Goal: Task Accomplishment & Management: Complete application form

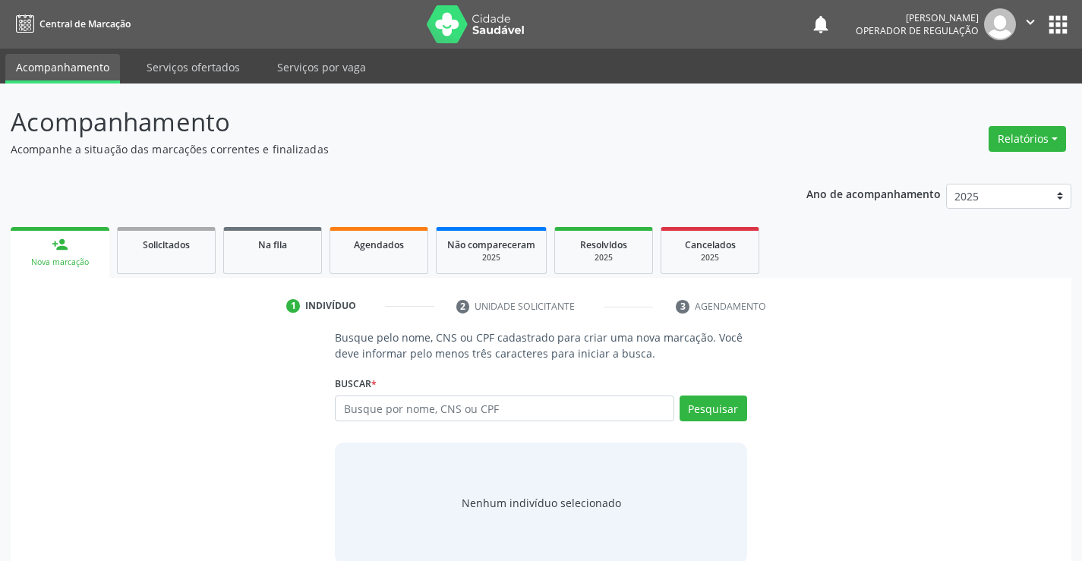
click at [507, 408] on input "text" at bounding box center [504, 409] width 339 height 26
type input "702501384858632"
click at [719, 410] on button "Pesquisar" at bounding box center [714, 409] width 68 height 26
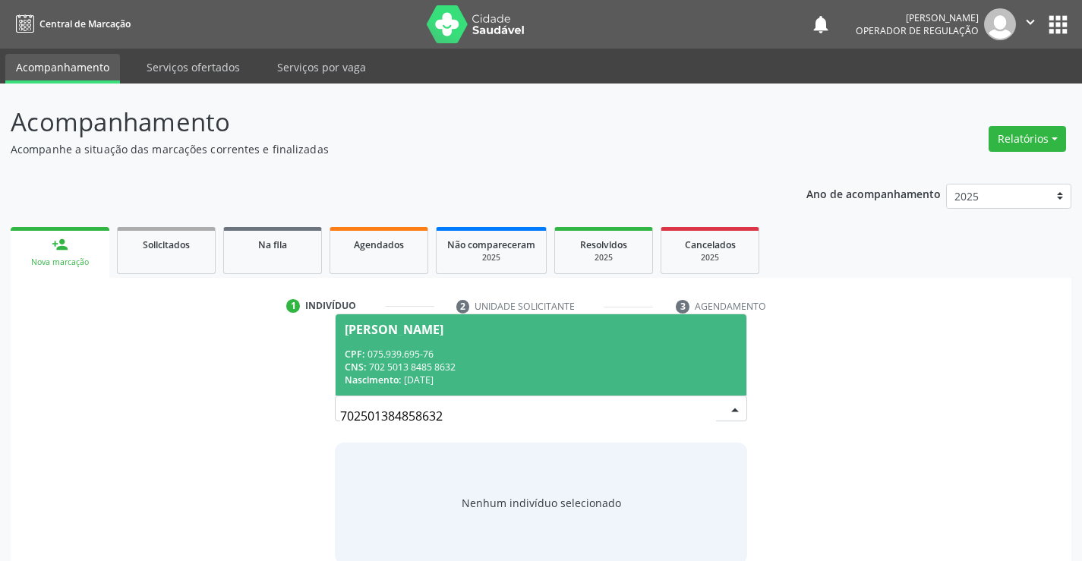
click at [433, 336] on span "[PERSON_NAME] CPF: 075.939.695-76 CNS: 702 5013 8485 8632 Nascimento: [DATE]" at bounding box center [541, 354] width 410 height 81
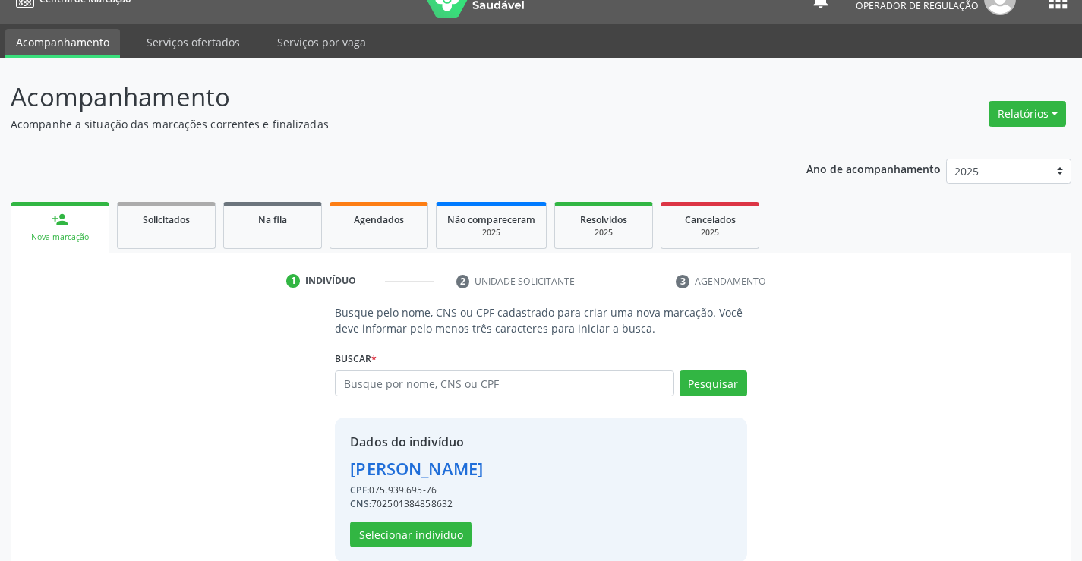
scroll to position [48, 0]
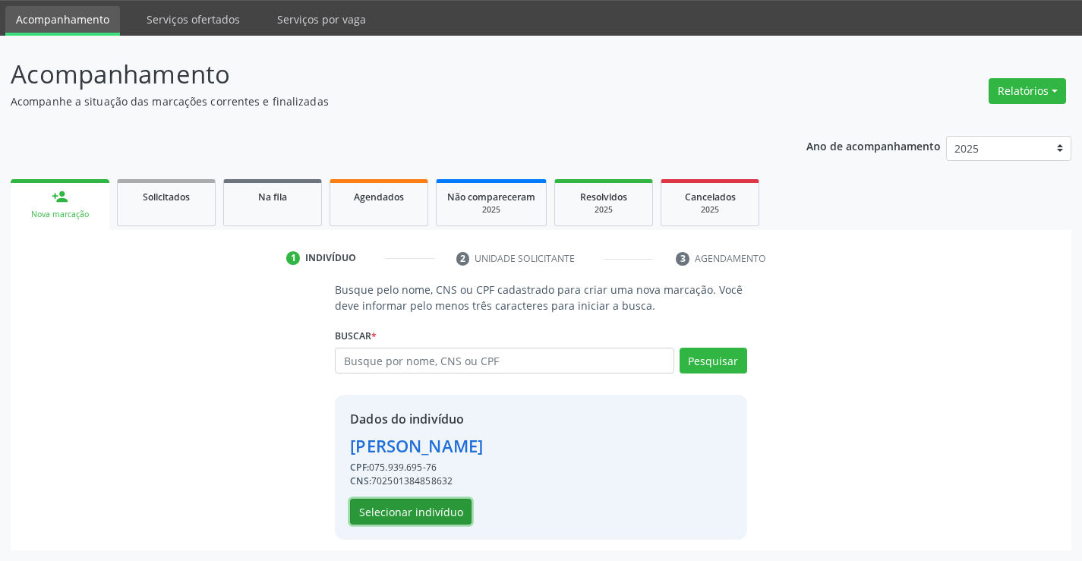
click at [439, 507] on button "Selecionar indivíduo" at bounding box center [411, 512] width 122 height 26
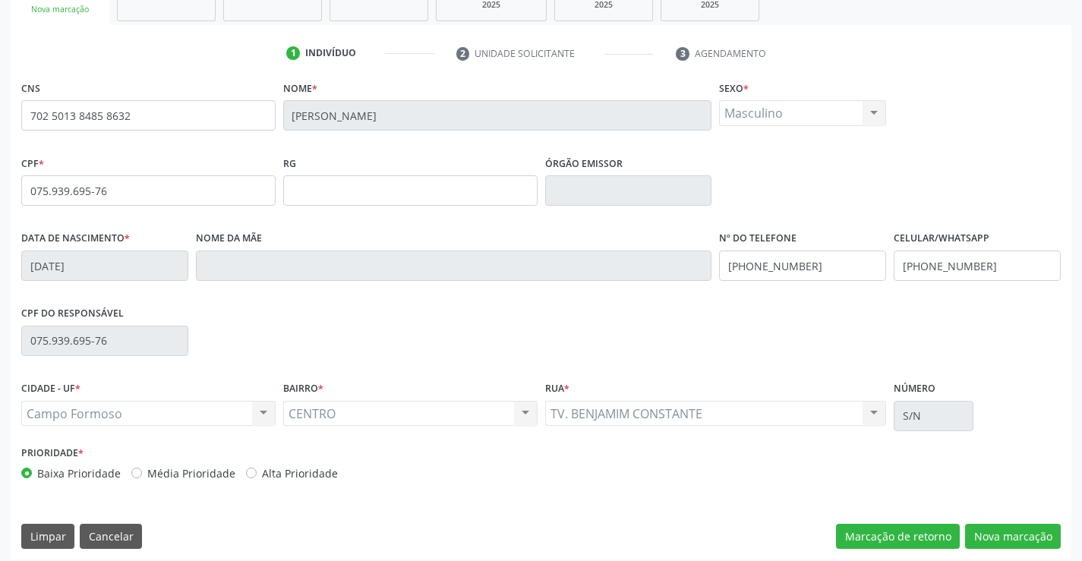
scroll to position [262, 0]
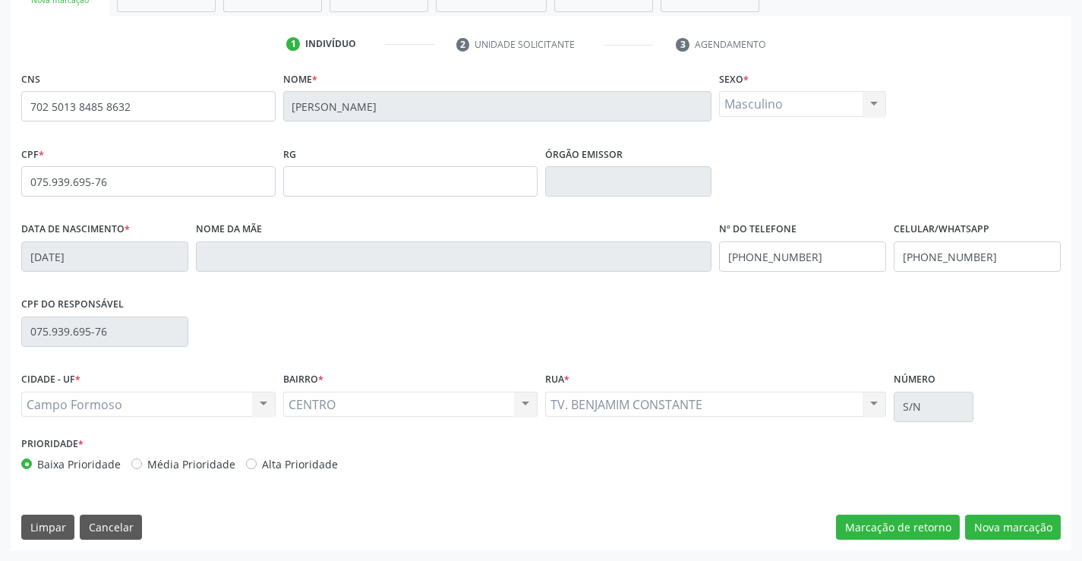
click at [1050, 541] on div "CNS 702 5013 8485 8632 [GEOGRAPHIC_DATA] * [PERSON_NAME] * Masculino Masculino …" at bounding box center [541, 309] width 1061 height 483
click at [1036, 530] on button "Nova marcação" at bounding box center [1013, 528] width 96 height 26
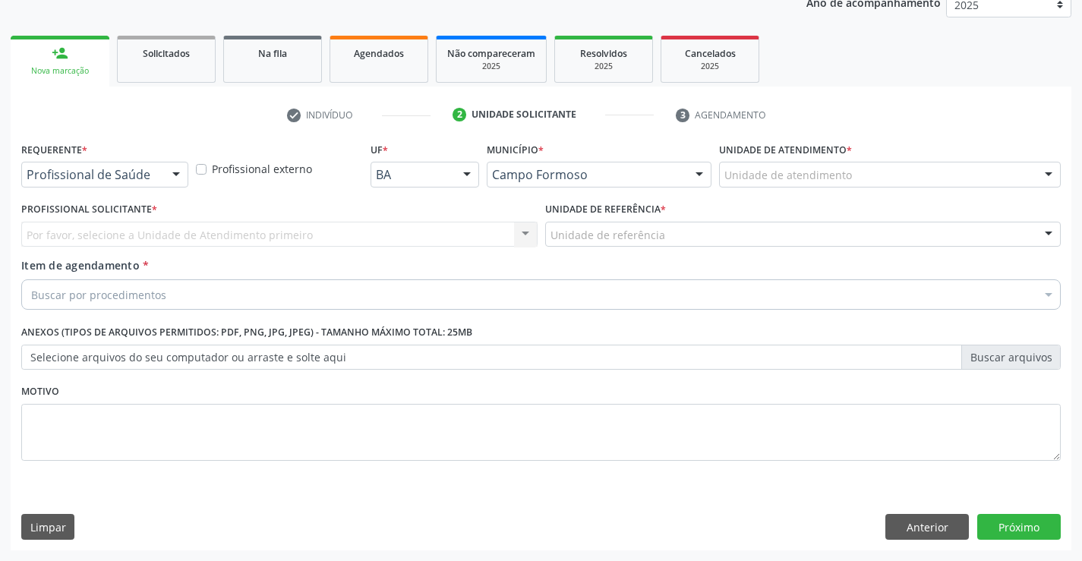
scroll to position [191, 0]
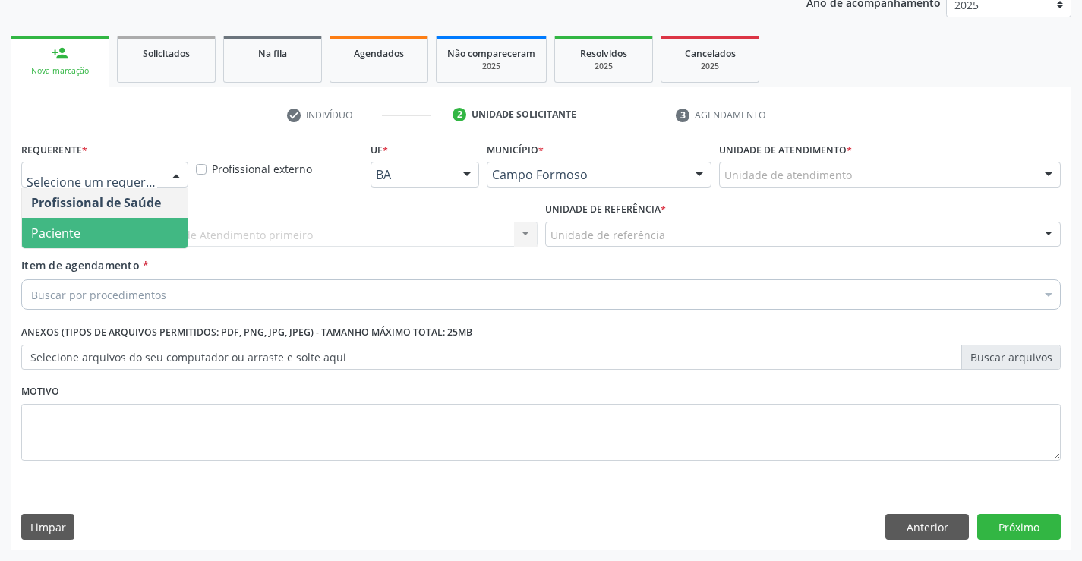
click at [96, 239] on span "Paciente" at bounding box center [105, 233] width 166 height 30
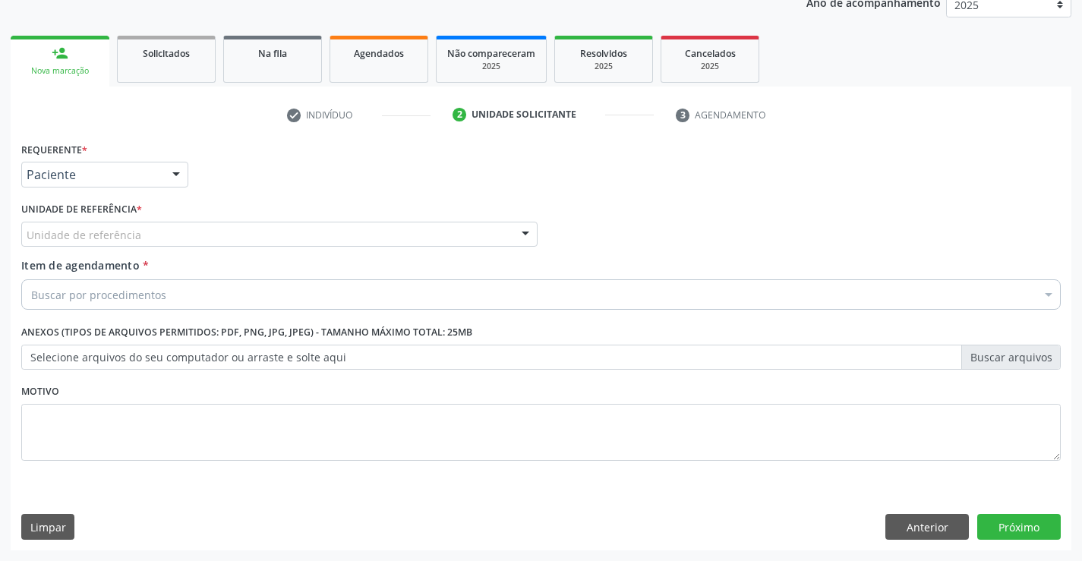
click at [276, 236] on div "Unidade de referência" at bounding box center [279, 235] width 516 height 26
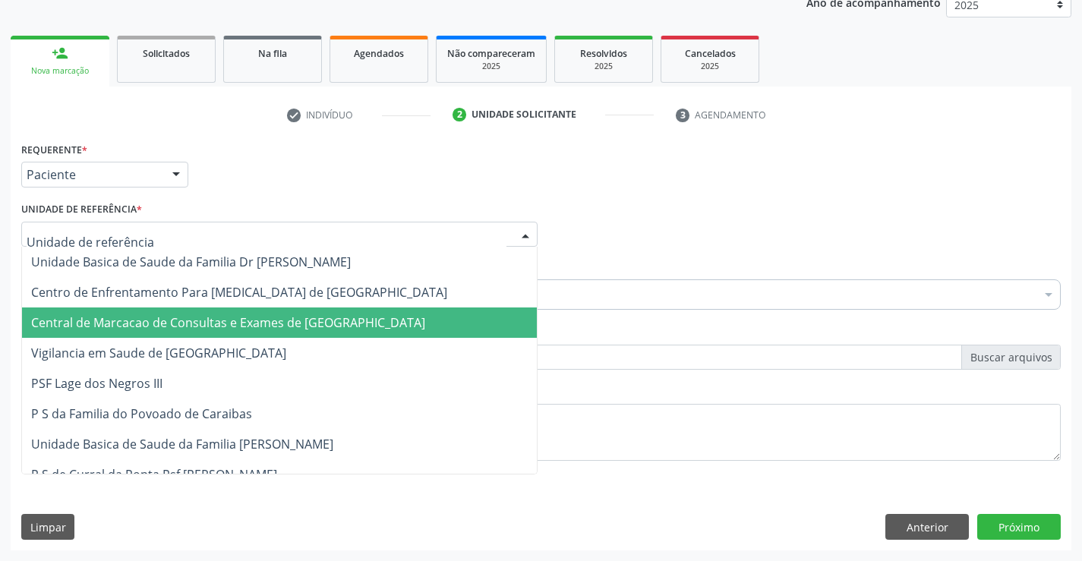
click at [282, 314] on span "Central de Marcacao de Consultas e Exames de [GEOGRAPHIC_DATA]" at bounding box center [228, 322] width 394 height 17
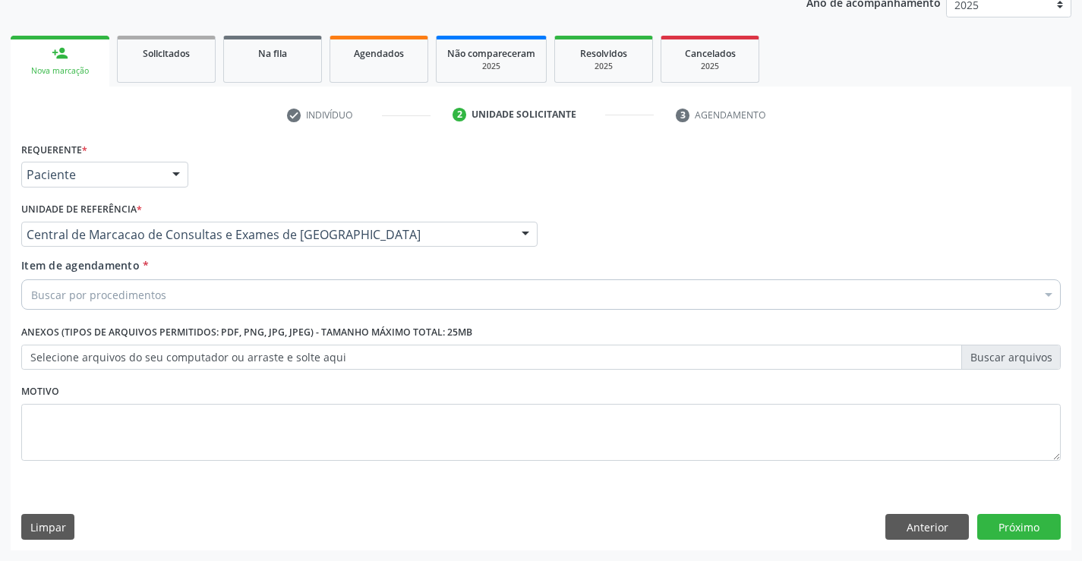
click at [305, 294] on div "Buscar por procedimentos" at bounding box center [541, 294] width 1040 height 30
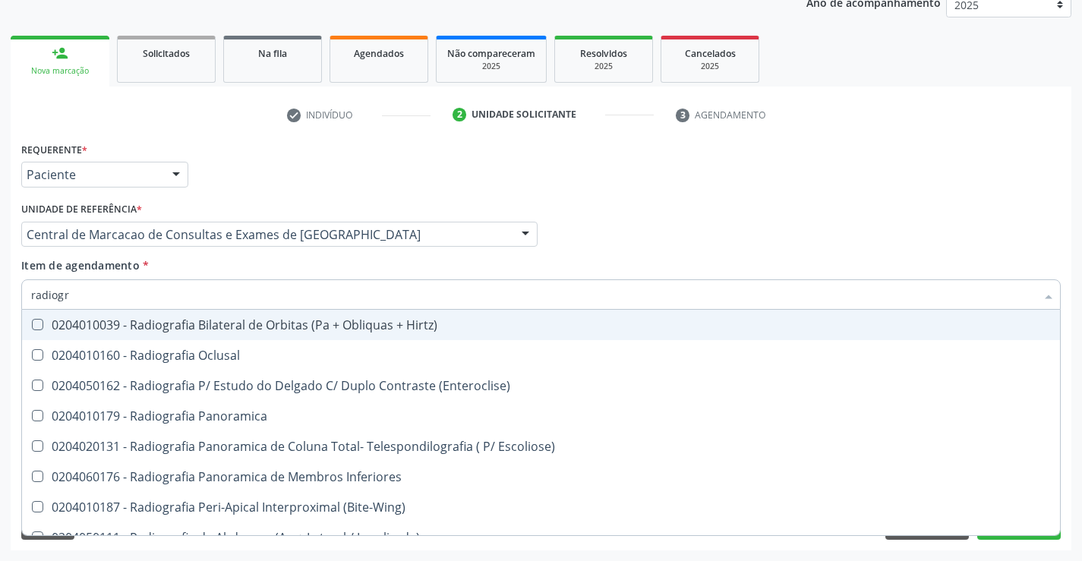
type input "radiogra"
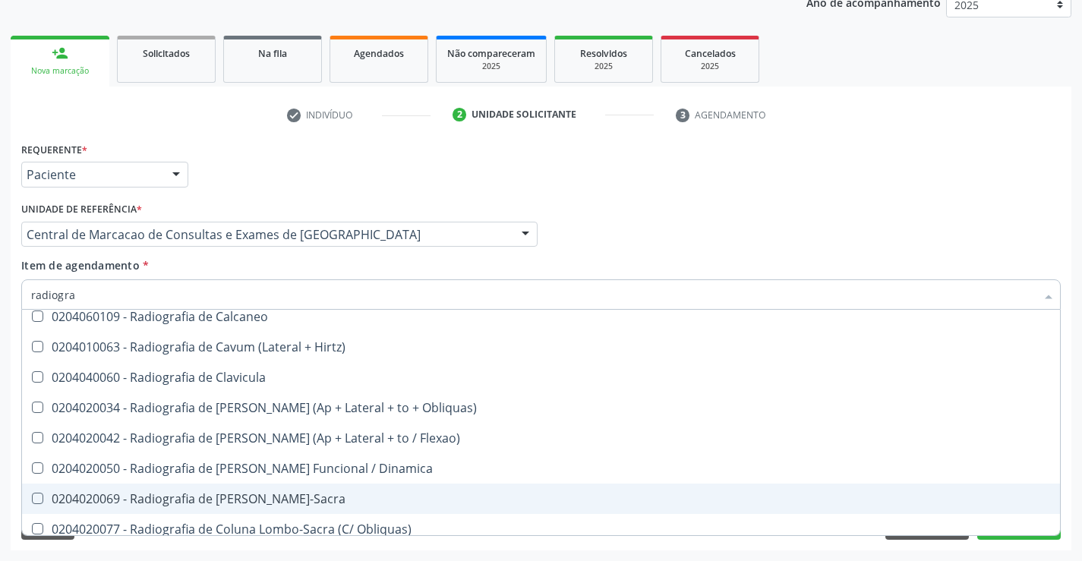
scroll to position [683, 0]
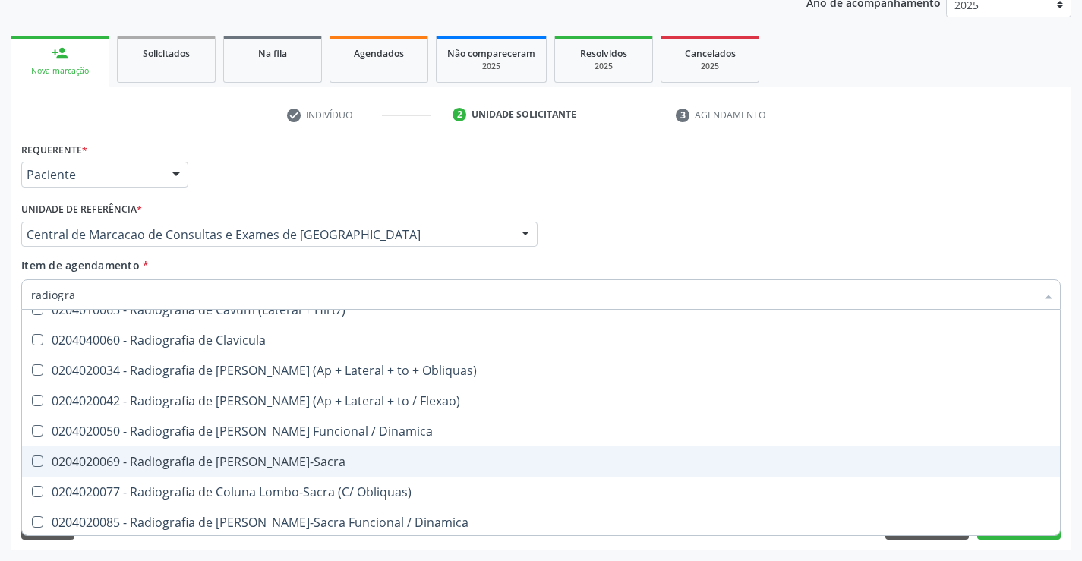
click at [283, 456] on div "0204020069 - Radiografia de [PERSON_NAME]-Sacra" at bounding box center [541, 462] width 1020 height 12
checkbox Lombo-Sacra "true"
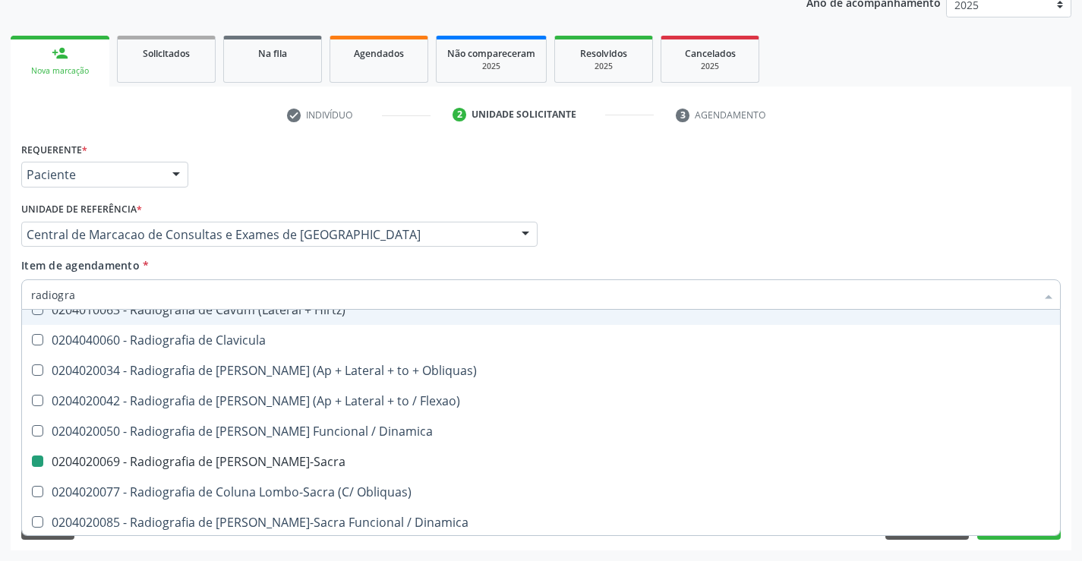
click at [751, 137] on div "check Indivíduo 2 Unidade solicitante 3 Agendamento CNS 702 5013 8485 8632 [GEO…" at bounding box center [541, 327] width 1061 height 448
checkbox Oclusal "true"
checkbox Lombo-Sacra "false"
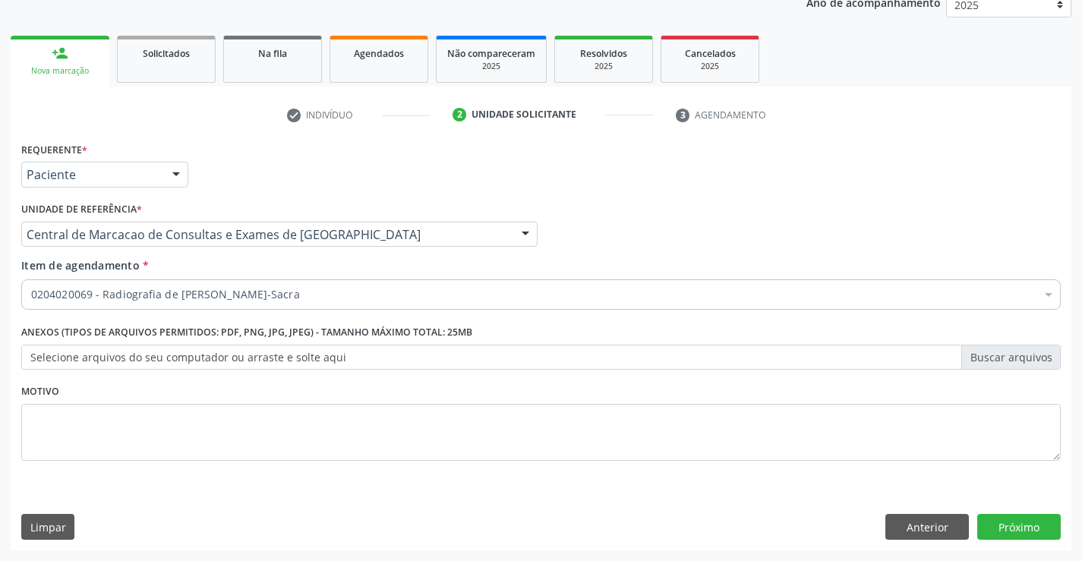
scroll to position [0, 0]
click at [1019, 524] on button "Próximo" at bounding box center [1019, 527] width 84 height 26
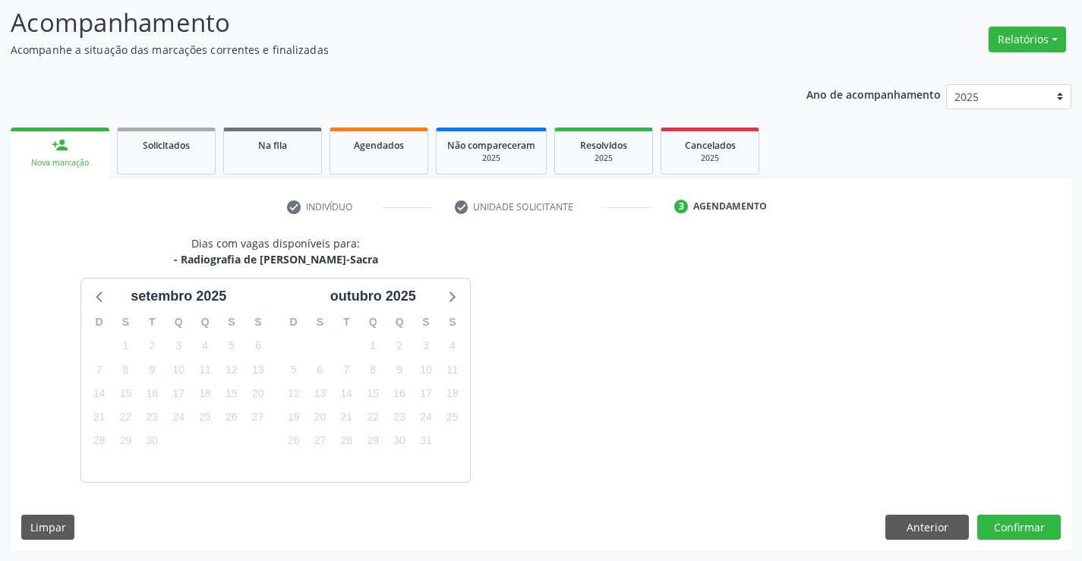
scroll to position [144, 0]
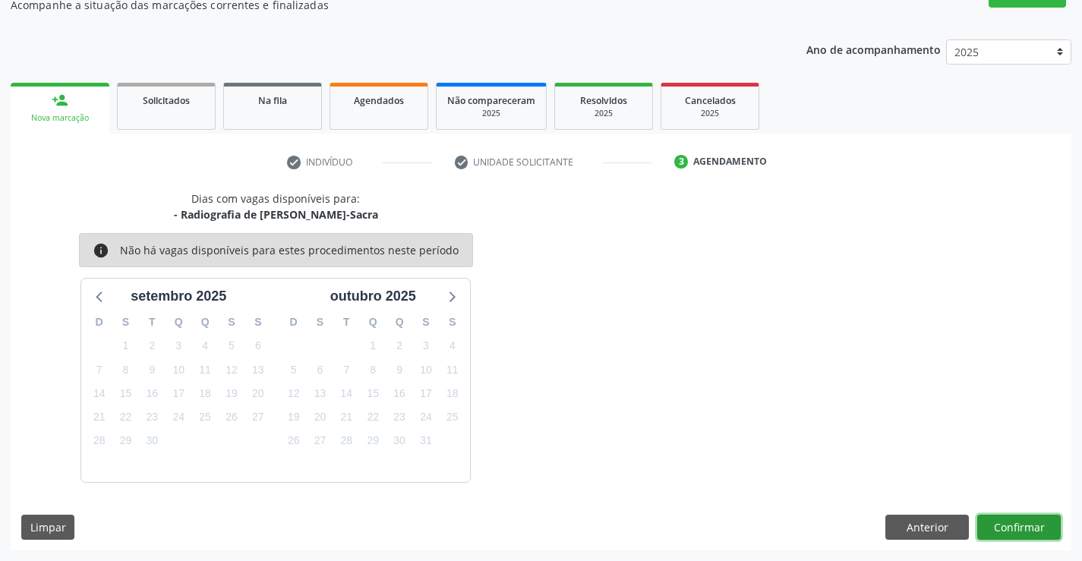
click at [1009, 524] on button "Confirmar" at bounding box center [1019, 528] width 84 height 26
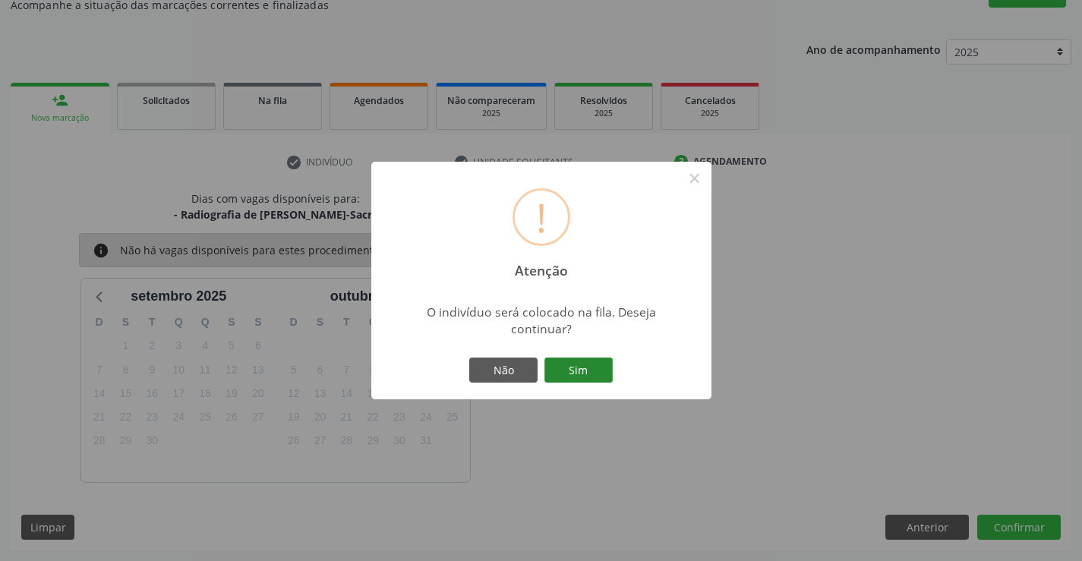
click at [568, 365] on button "Sim" at bounding box center [579, 371] width 68 height 26
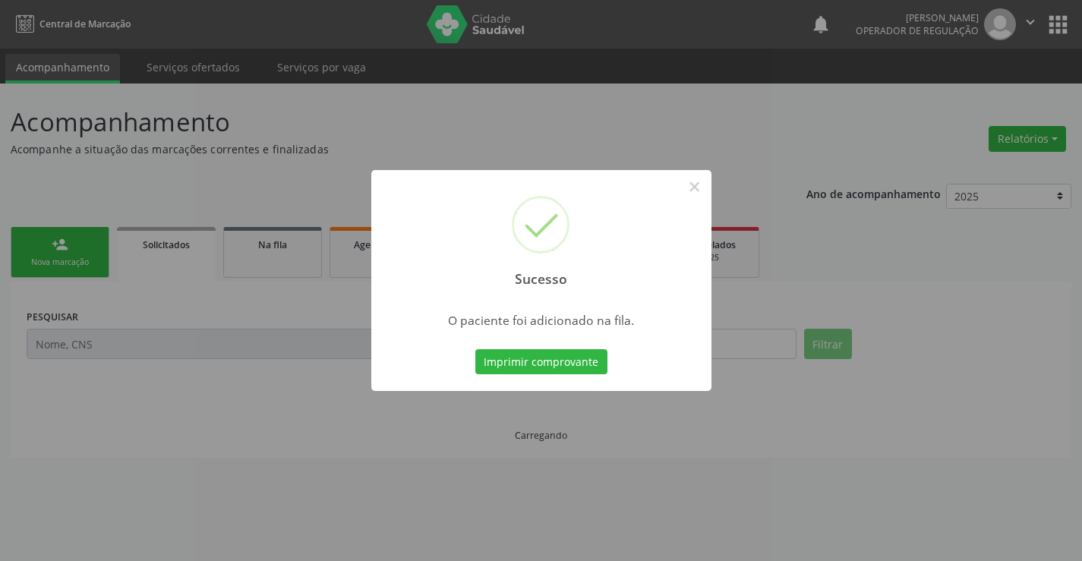
scroll to position [0, 0]
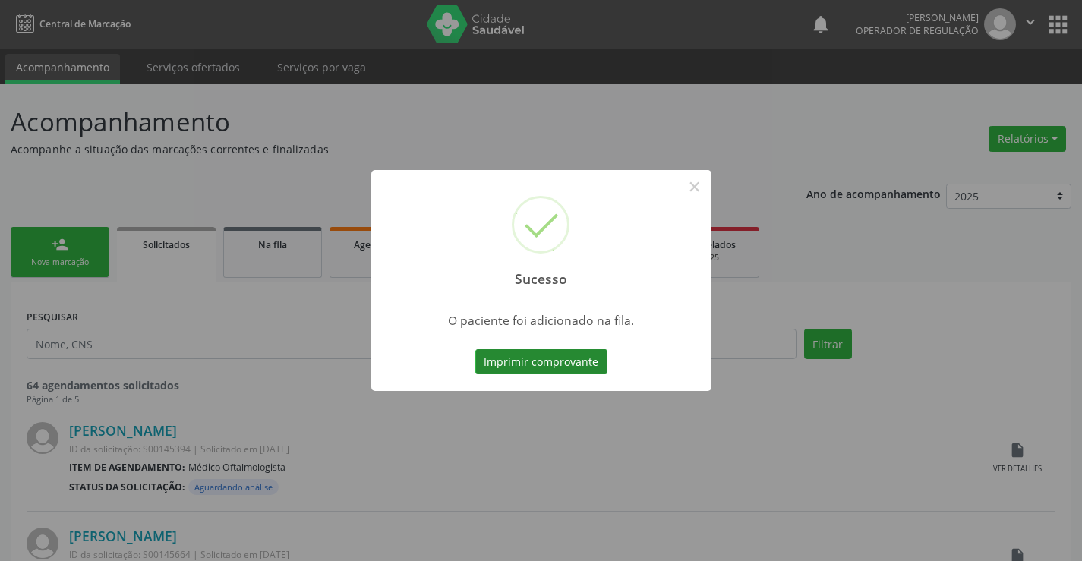
click at [576, 365] on button "Imprimir comprovante" at bounding box center [541, 362] width 132 height 26
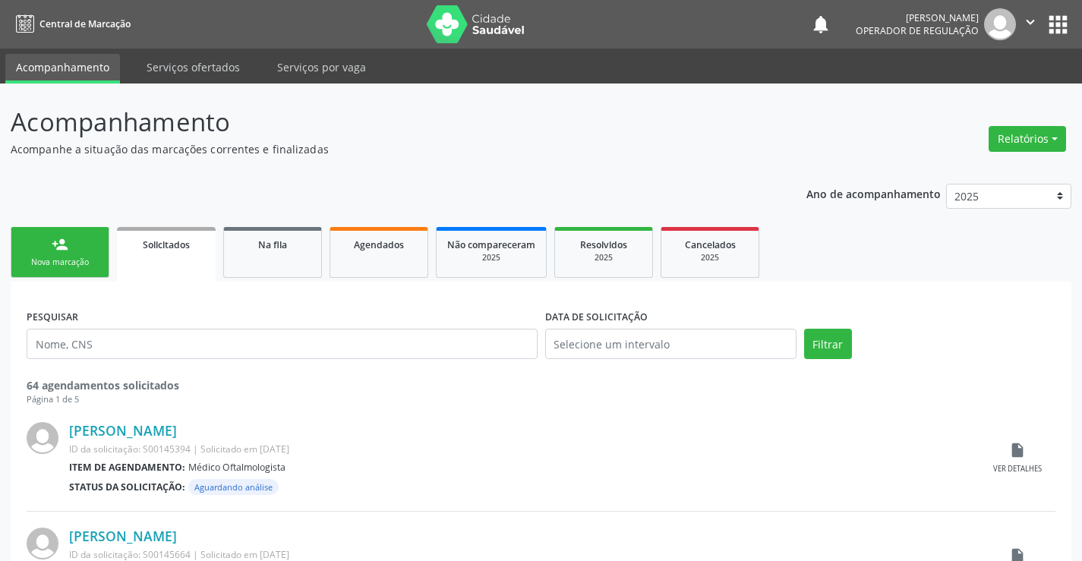
click at [32, 254] on link "person_add Nova marcação" at bounding box center [60, 252] width 99 height 51
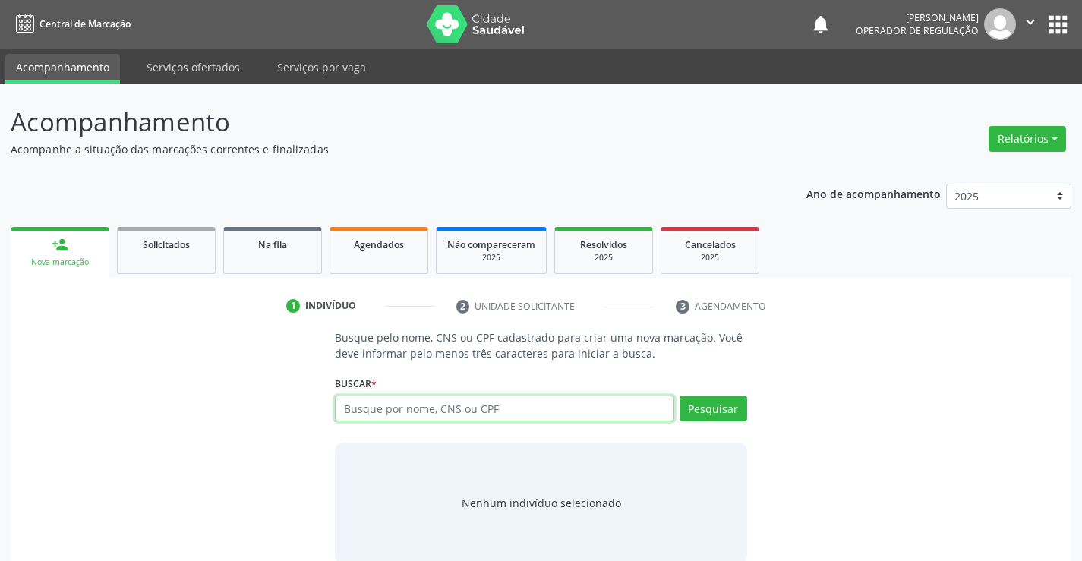
click at [365, 408] on input "text" at bounding box center [504, 409] width 339 height 26
type input "7080073978723"
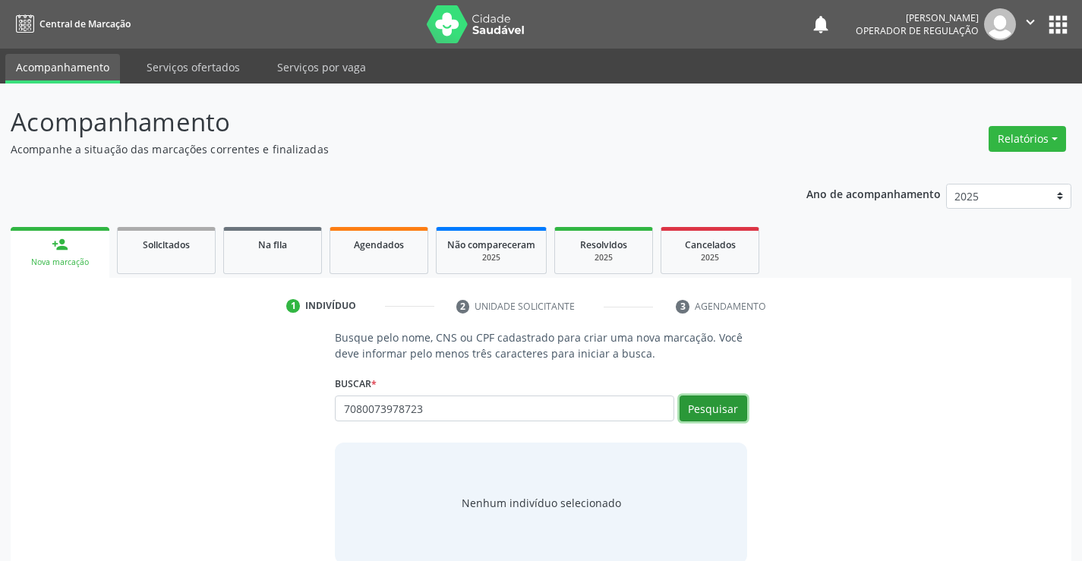
click at [734, 409] on button "Pesquisar" at bounding box center [714, 409] width 68 height 26
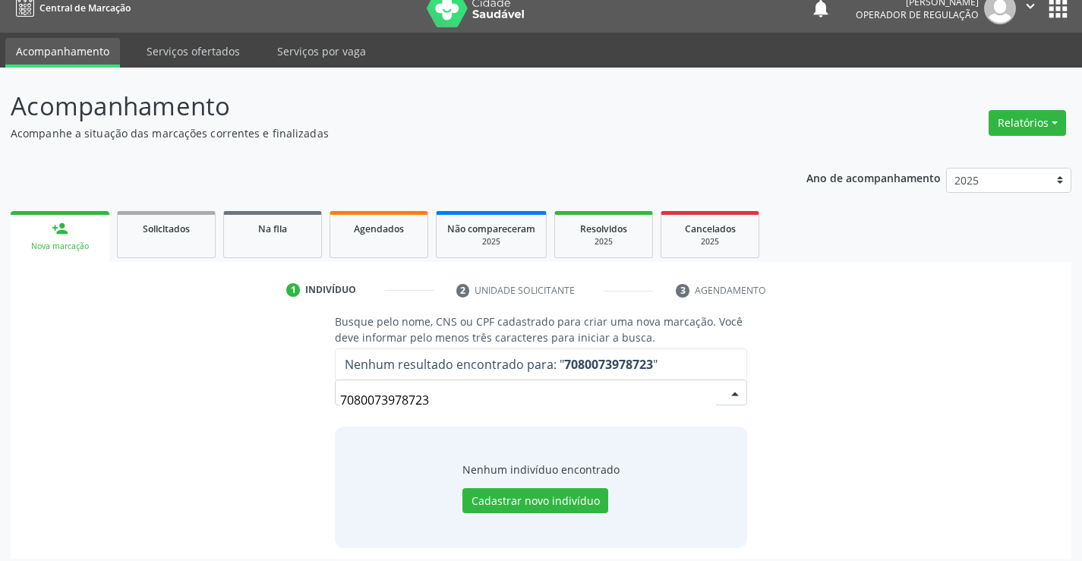
scroll to position [24, 0]
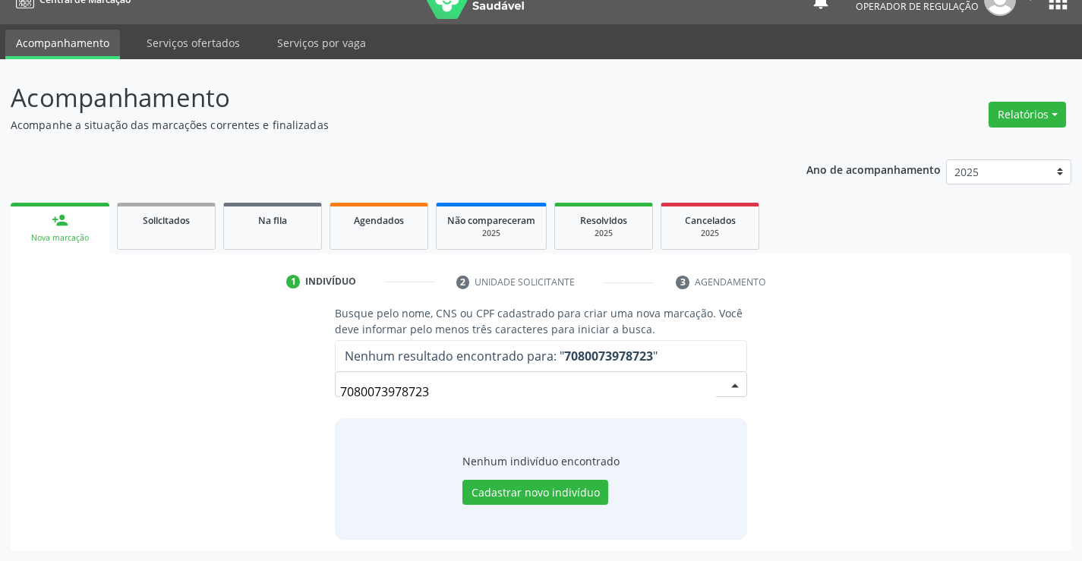
click at [480, 395] on input "7080073978723" at bounding box center [527, 392] width 375 height 30
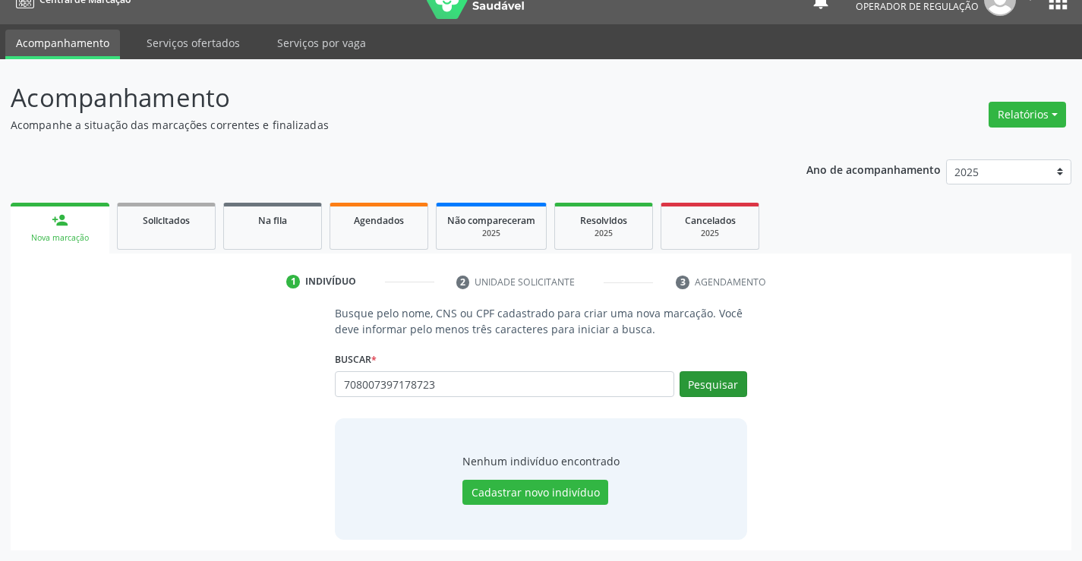
type input "708007397178723"
click at [707, 385] on button "Pesquisar" at bounding box center [714, 384] width 68 height 26
type input "708007397178723"
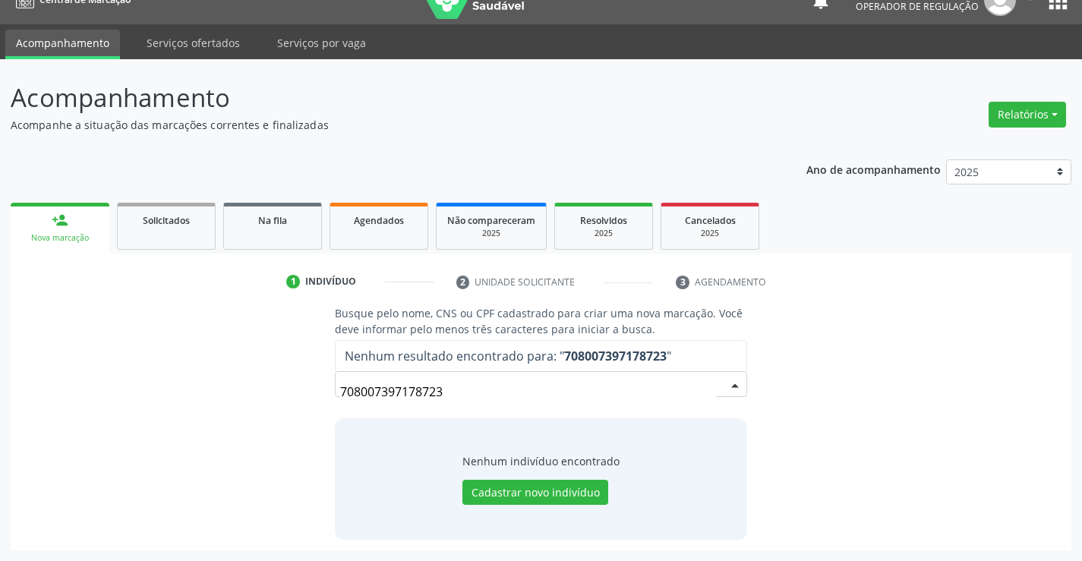
click at [453, 393] on input "708007397178723" at bounding box center [527, 392] width 375 height 30
click at [522, 491] on button "Cadastrar novo indivíduo" at bounding box center [535, 493] width 146 height 26
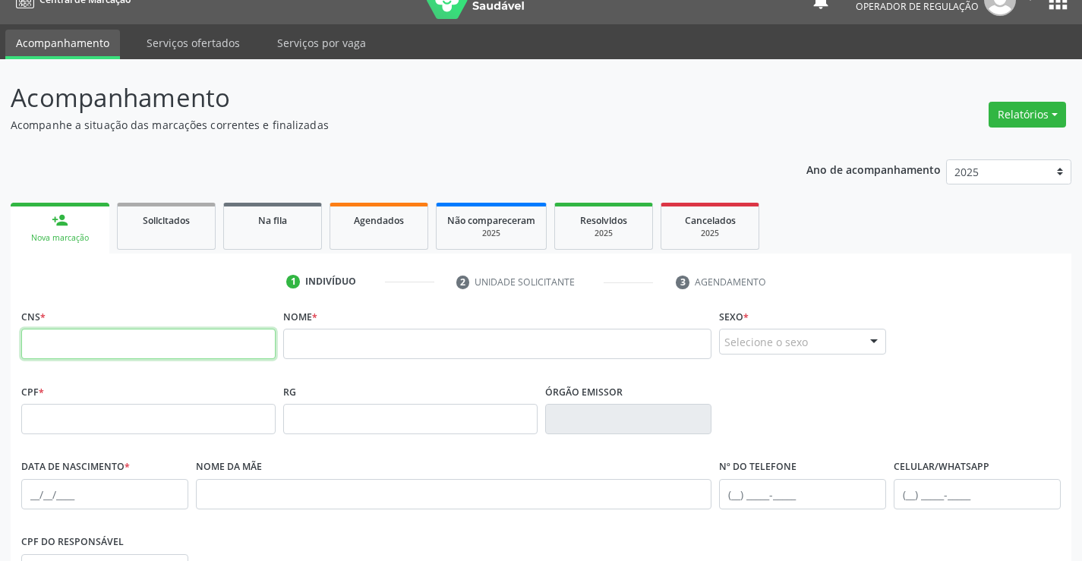
click at [253, 334] on input "text" at bounding box center [148, 344] width 254 height 30
paste input "708 0073 9717 8723"
type input "708 0073 9717 8723"
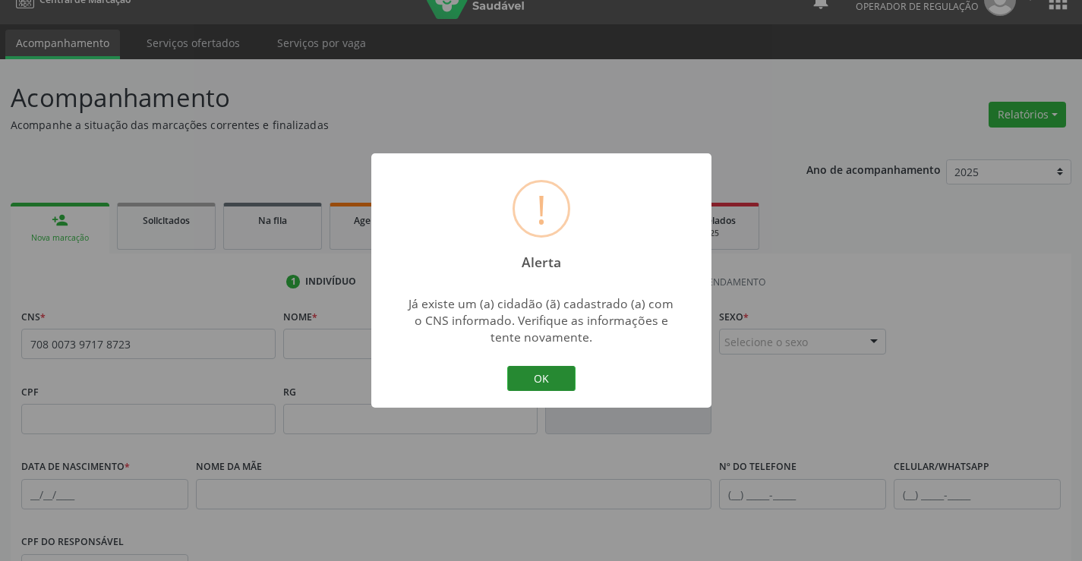
click at [561, 381] on button "OK" at bounding box center [541, 379] width 68 height 26
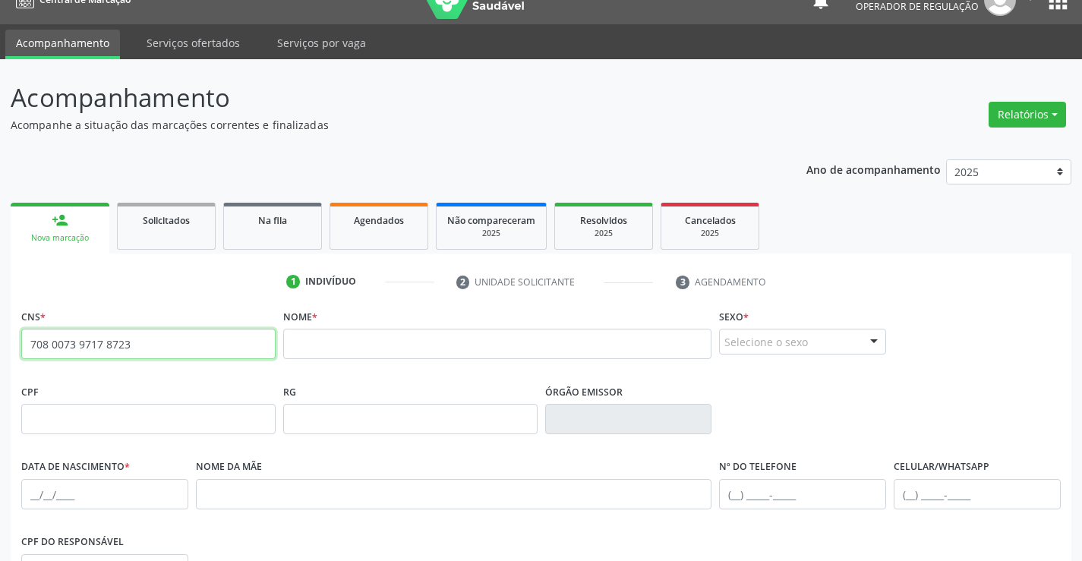
click at [155, 344] on input "708 0073 9717 8723" at bounding box center [148, 344] width 254 height 30
click at [400, 355] on input "text" at bounding box center [497, 344] width 429 height 30
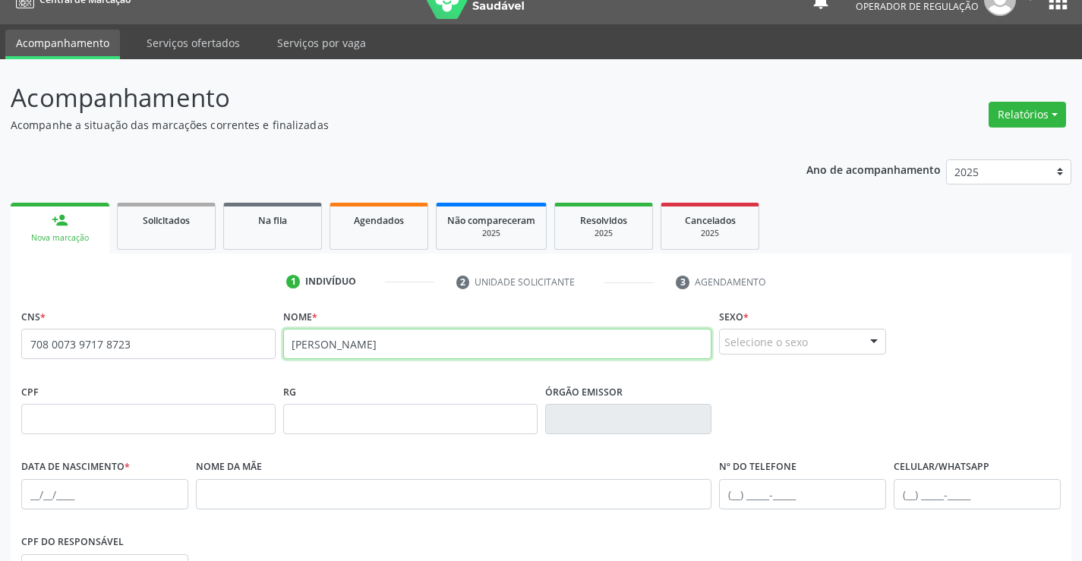
type input "[PERSON_NAME]"
click at [819, 333] on div "Selecione o sexo" at bounding box center [802, 342] width 167 height 26
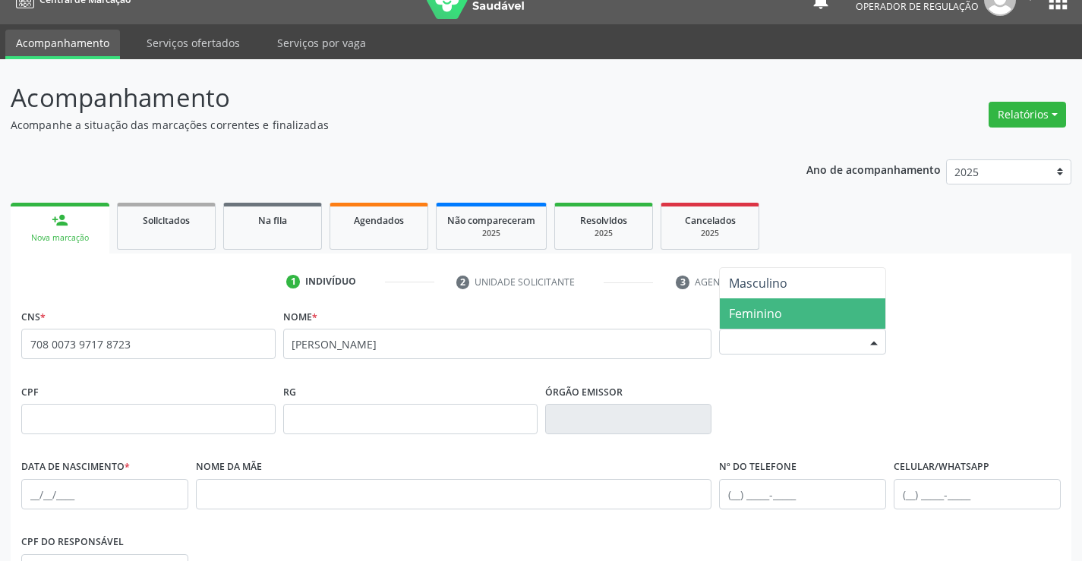
click at [764, 302] on span "Feminino" at bounding box center [803, 313] width 166 height 30
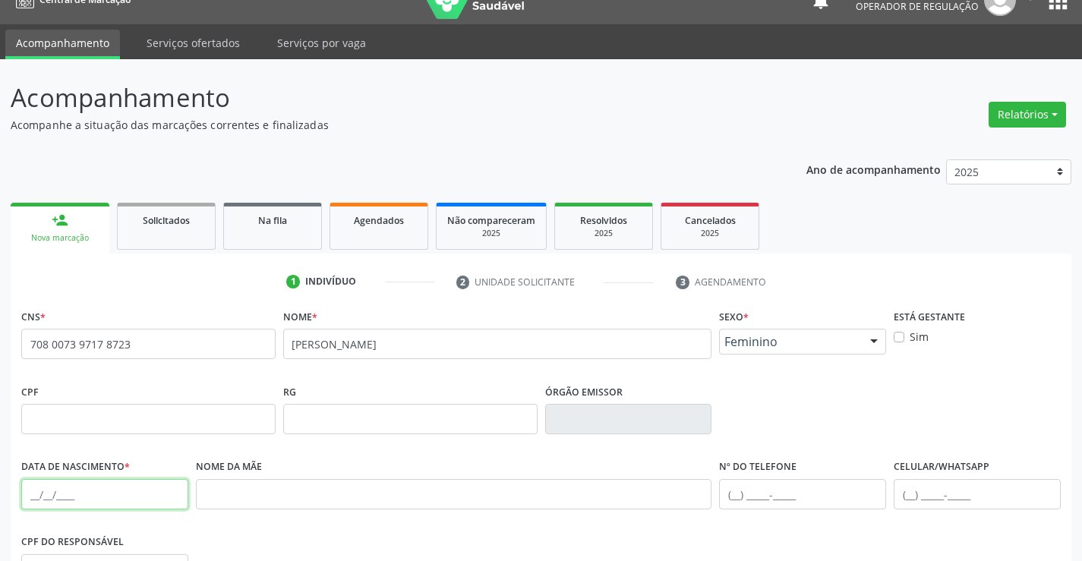
click at [45, 493] on input "text" at bounding box center [104, 494] width 167 height 30
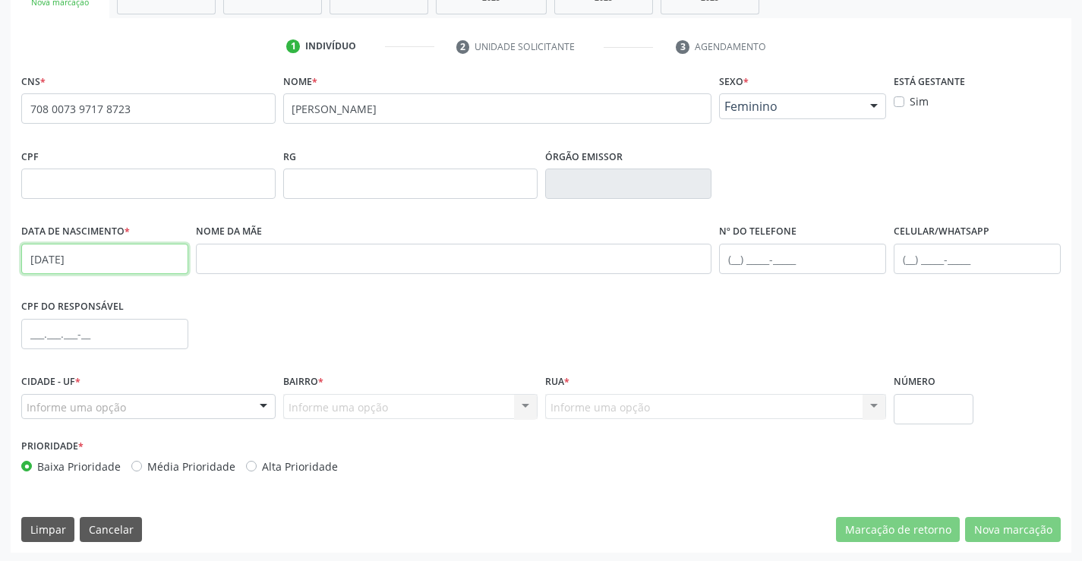
scroll to position [262, 0]
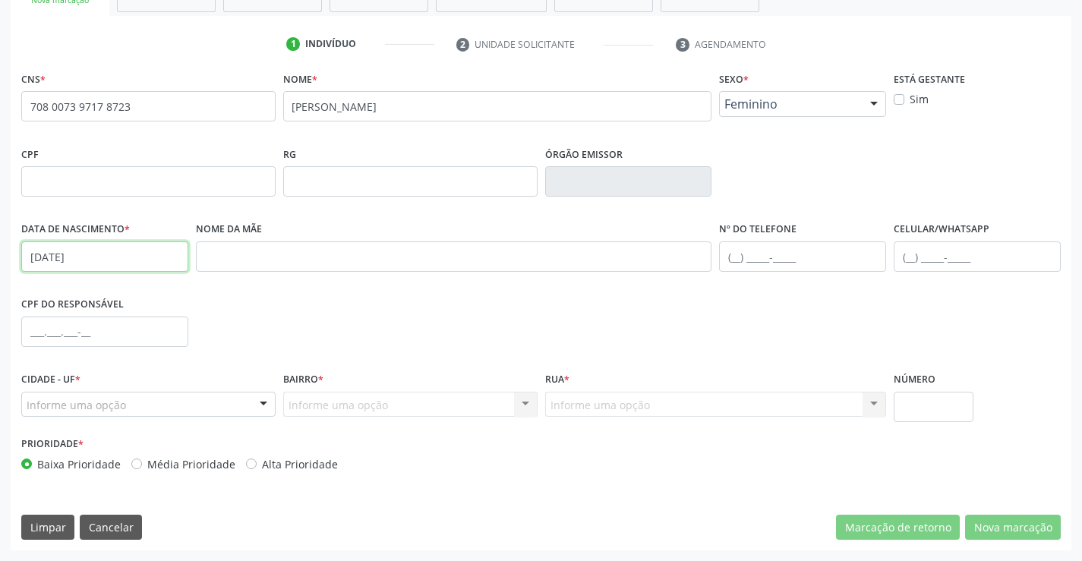
type input "[DATE]"
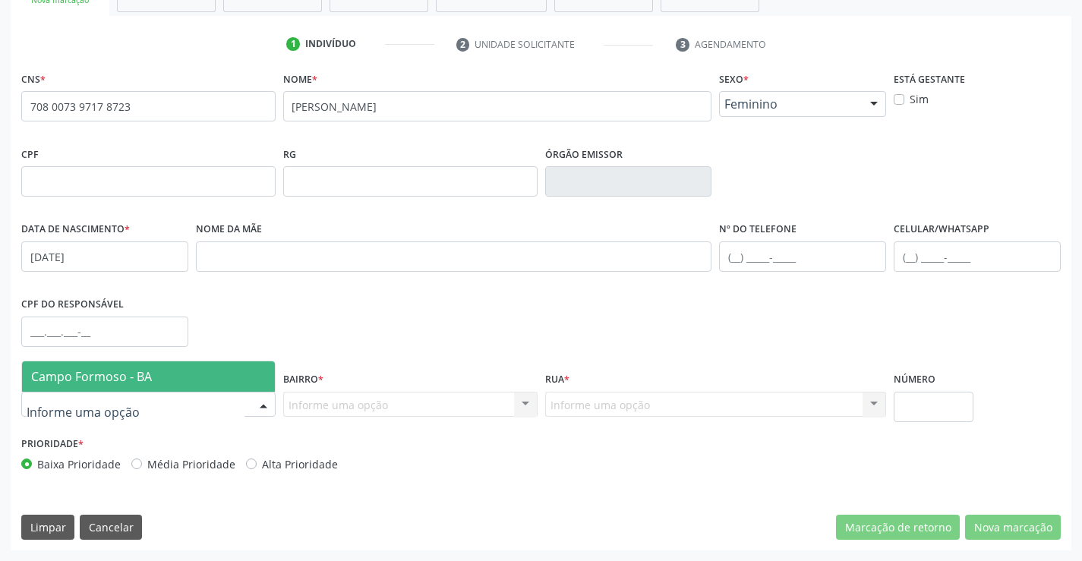
click at [189, 407] on div at bounding box center [148, 405] width 254 height 26
click at [184, 369] on span "Campo Formoso - BA" at bounding box center [148, 376] width 253 height 30
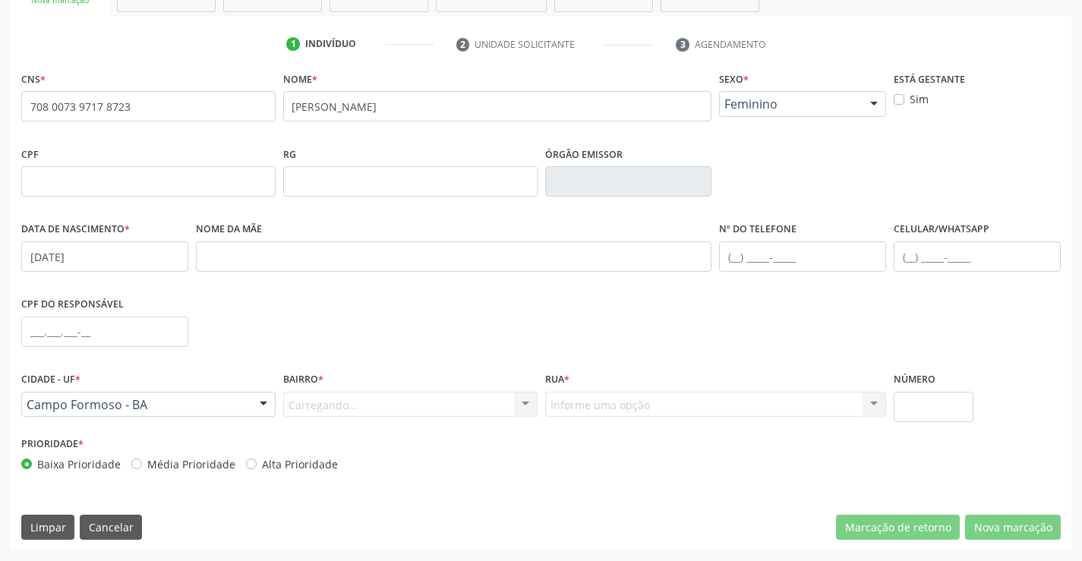
click at [418, 405] on div "Carregando... Nenhum resultado encontrado para: " " Nenhuma opção encontrada. D…" at bounding box center [410, 405] width 254 height 26
click at [502, 399] on div "Carregando... Nenhum resultado encontrado para: " " Nenhuma opção encontrada. D…" at bounding box center [410, 405] width 254 height 26
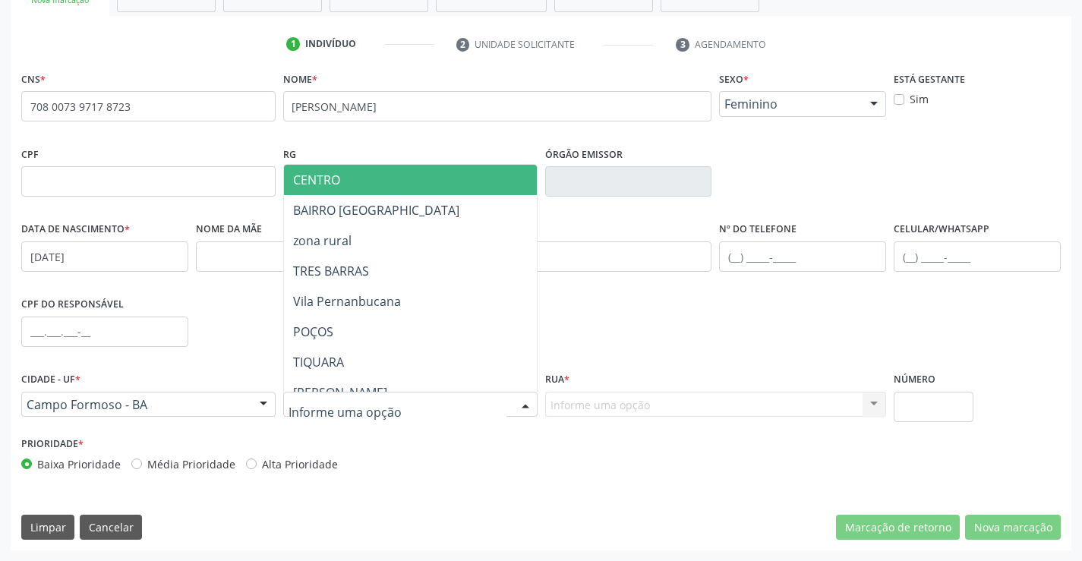
click at [519, 399] on div at bounding box center [525, 406] width 23 height 26
click at [376, 182] on span "CENTRO" at bounding box center [448, 180] width 328 height 30
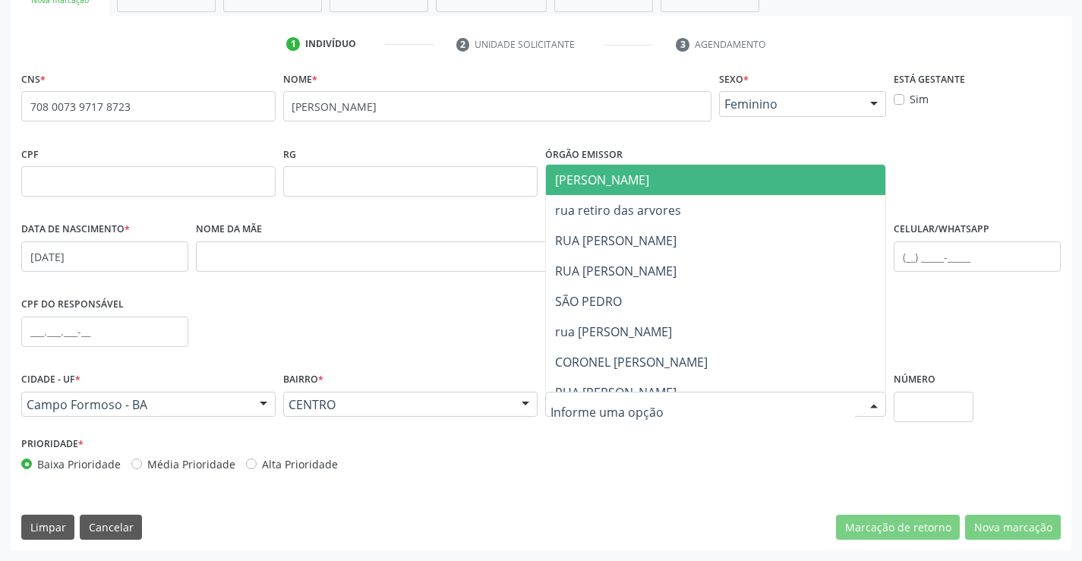
click at [678, 191] on span "[PERSON_NAME]" at bounding box center [729, 180] width 366 height 30
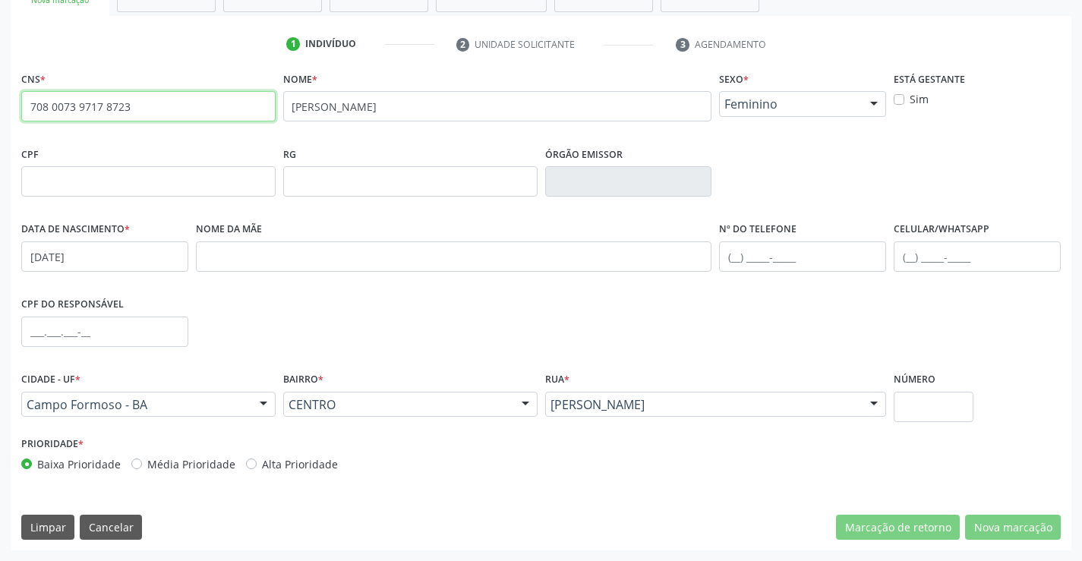
click at [135, 105] on input "708 0073 9717 8723" at bounding box center [148, 106] width 254 height 30
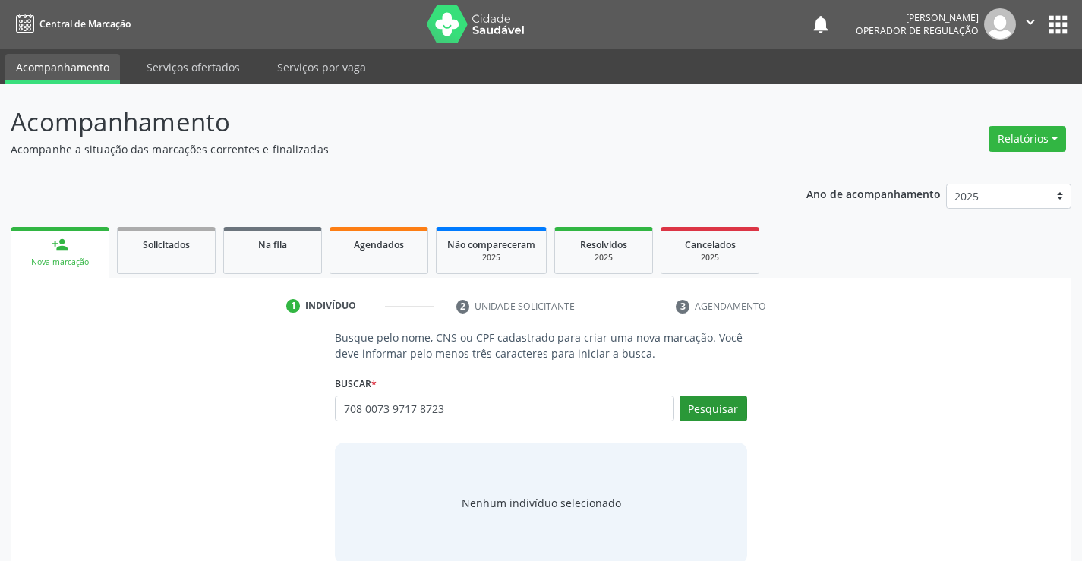
type input "708 0073 9717 8723"
click at [732, 415] on button "Pesquisar" at bounding box center [714, 409] width 68 height 26
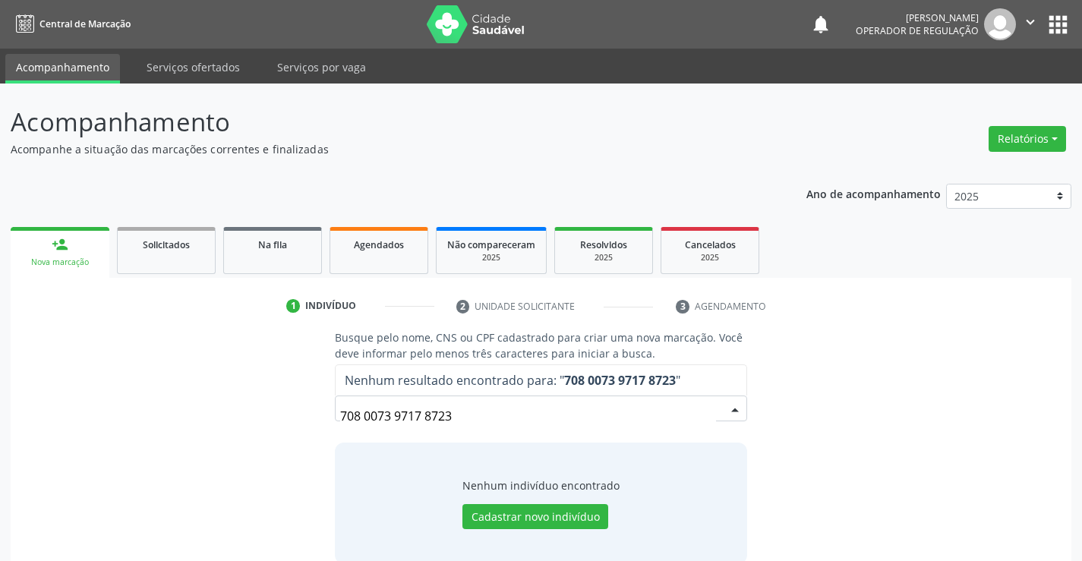
click at [570, 410] on input "708 0073 9717 8723" at bounding box center [527, 416] width 375 height 30
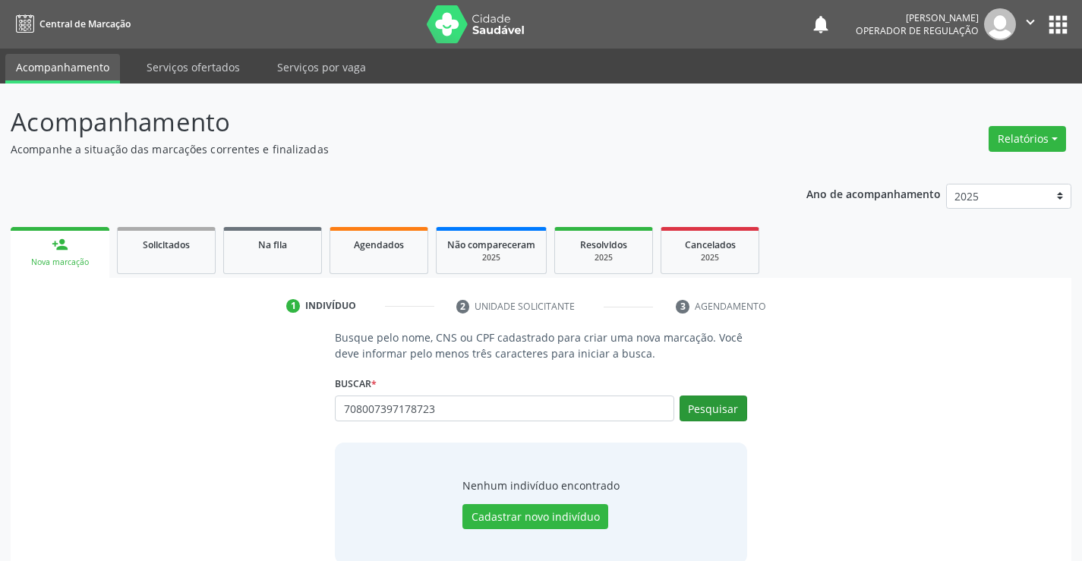
type input "708007397178723"
click at [746, 418] on button "Pesquisar" at bounding box center [714, 409] width 68 height 26
type input "708007397178723"
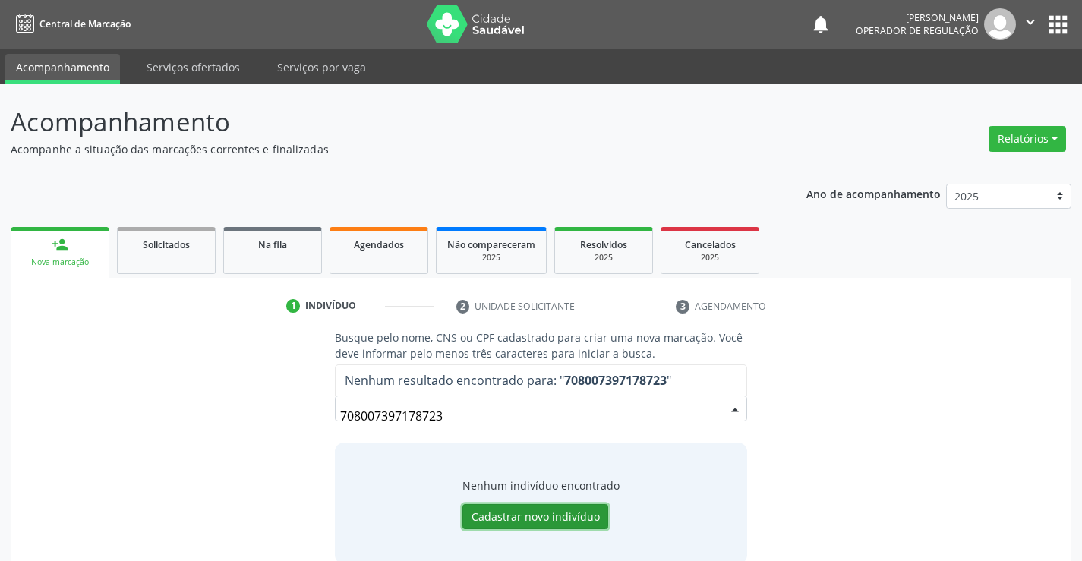
click at [548, 521] on button "Cadastrar novo indivíduo" at bounding box center [535, 517] width 146 height 26
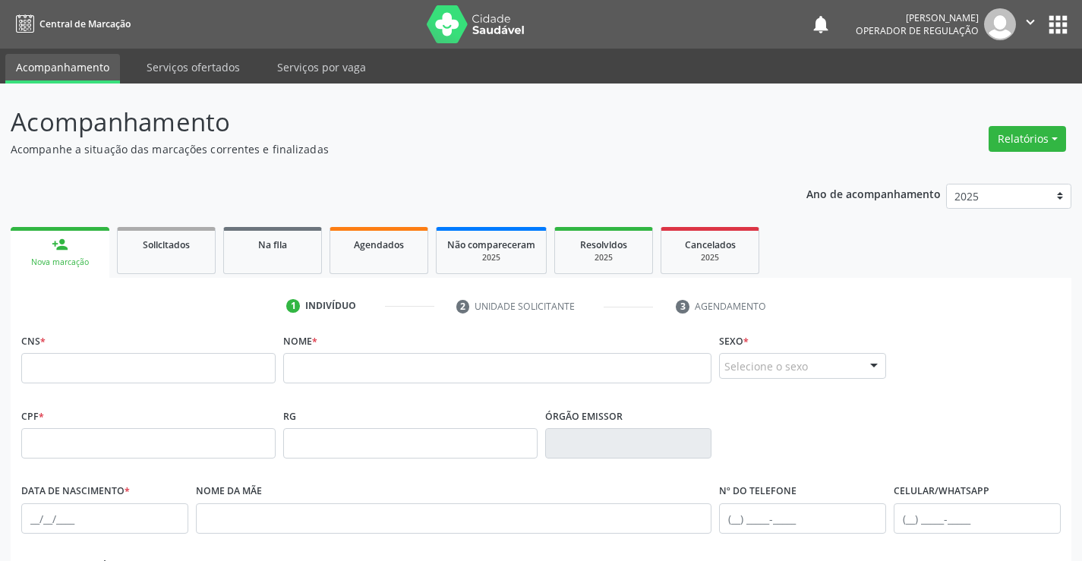
click at [251, 385] on fieldset "CNS *" at bounding box center [148, 362] width 254 height 65
click at [253, 373] on input "text" at bounding box center [148, 368] width 254 height 30
paste input "708 0073 9717 8723"
type input "708 0073 9717 8723"
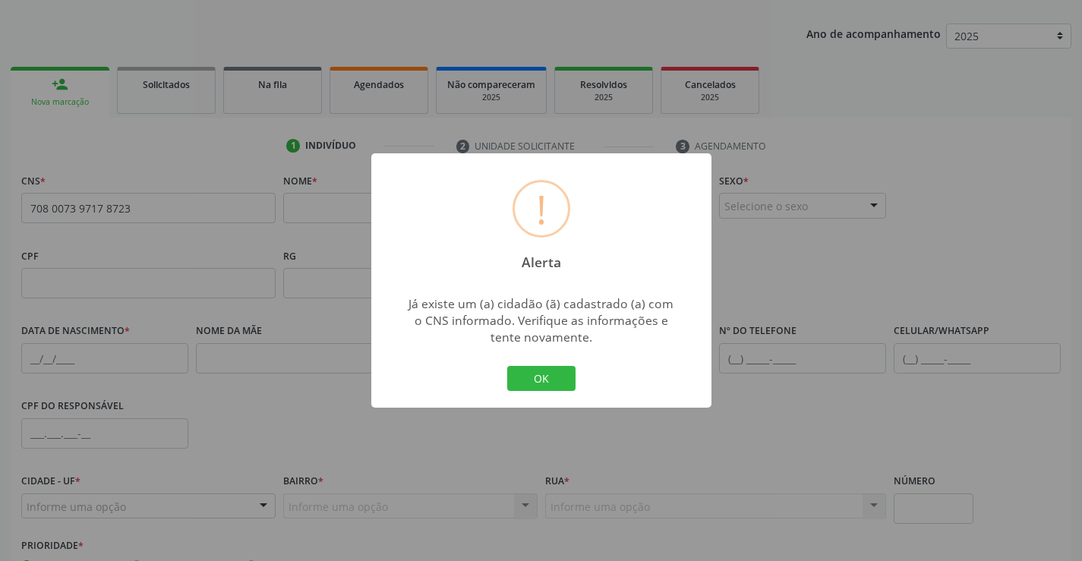
scroll to position [262, 0]
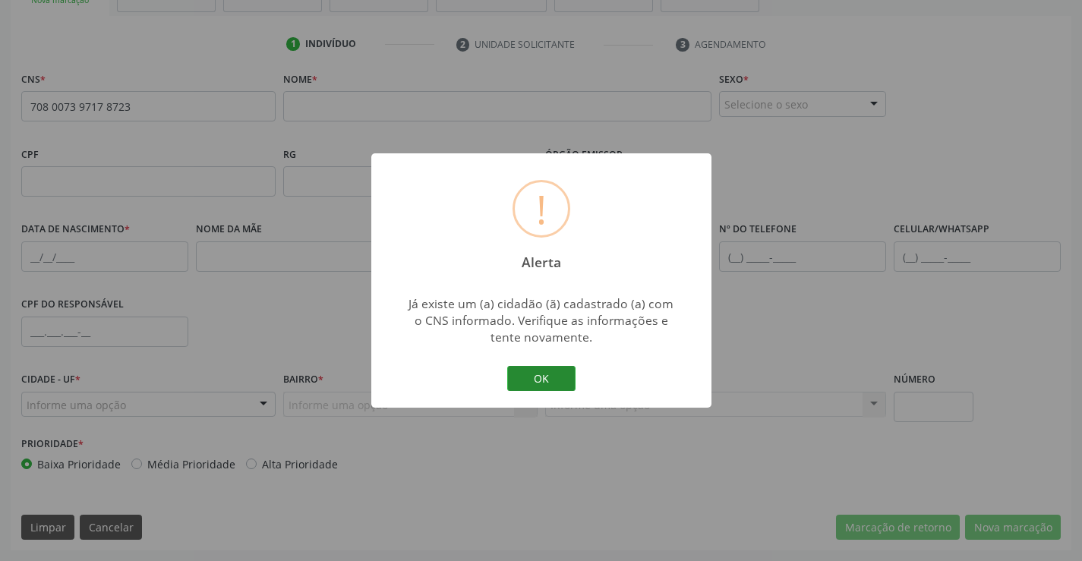
click at [541, 372] on button "OK" at bounding box center [541, 379] width 68 height 26
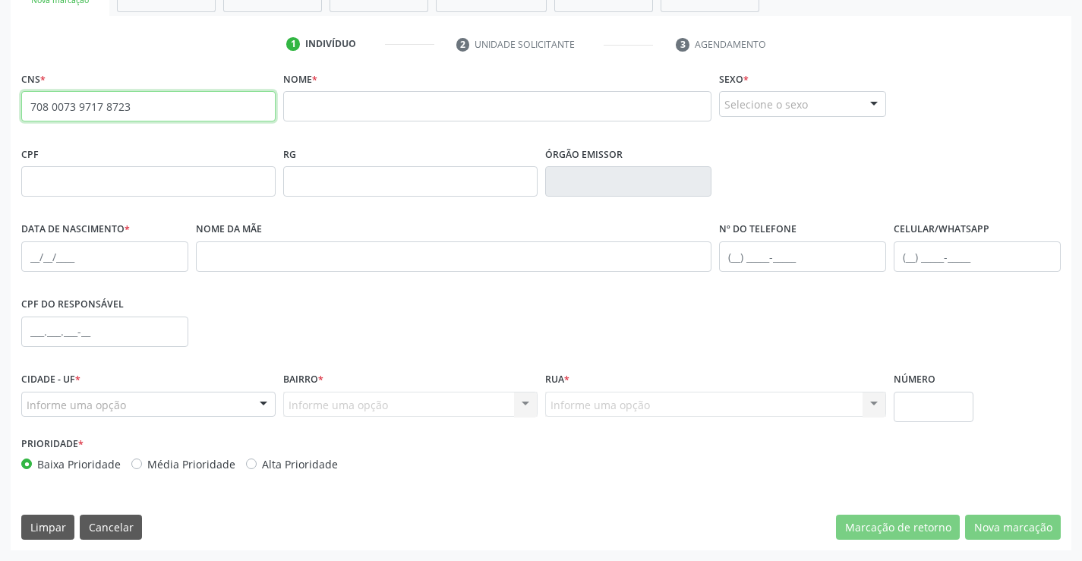
click at [155, 113] on input "708 0073 9717 8723" at bounding box center [148, 106] width 254 height 30
click at [153, 113] on input "708 0073 9717 8723" at bounding box center [148, 106] width 254 height 30
